Goal: Task Accomplishment & Management: Manage account settings

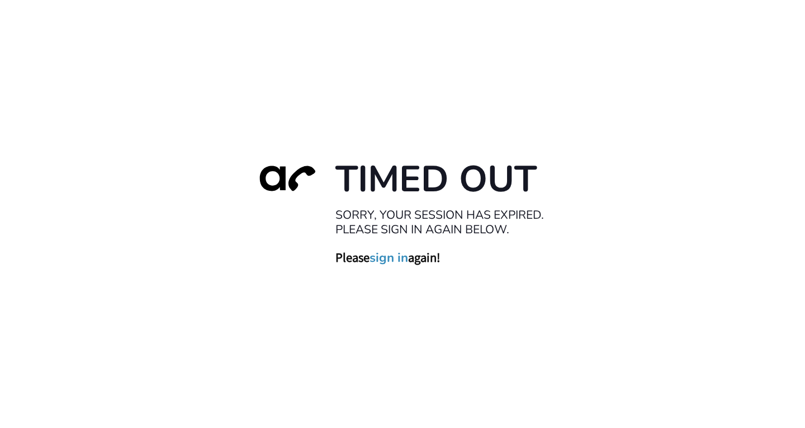
click at [394, 257] on link "sign in" at bounding box center [389, 257] width 39 height 16
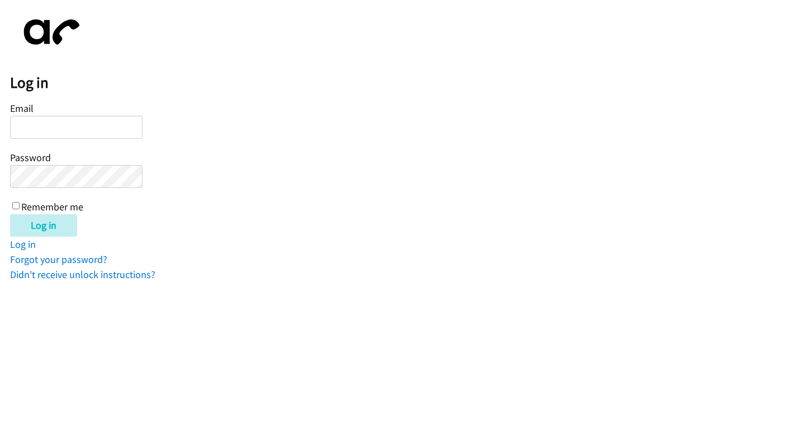
click at [52, 127] on input "Email" at bounding box center [76, 127] width 132 height 23
type input "[EMAIL_ADDRESS][DOMAIN_NAME]"
click at [10, 214] on input "Log in" at bounding box center [43, 225] width 67 height 22
